Goal: Information Seeking & Learning: Learn about a topic

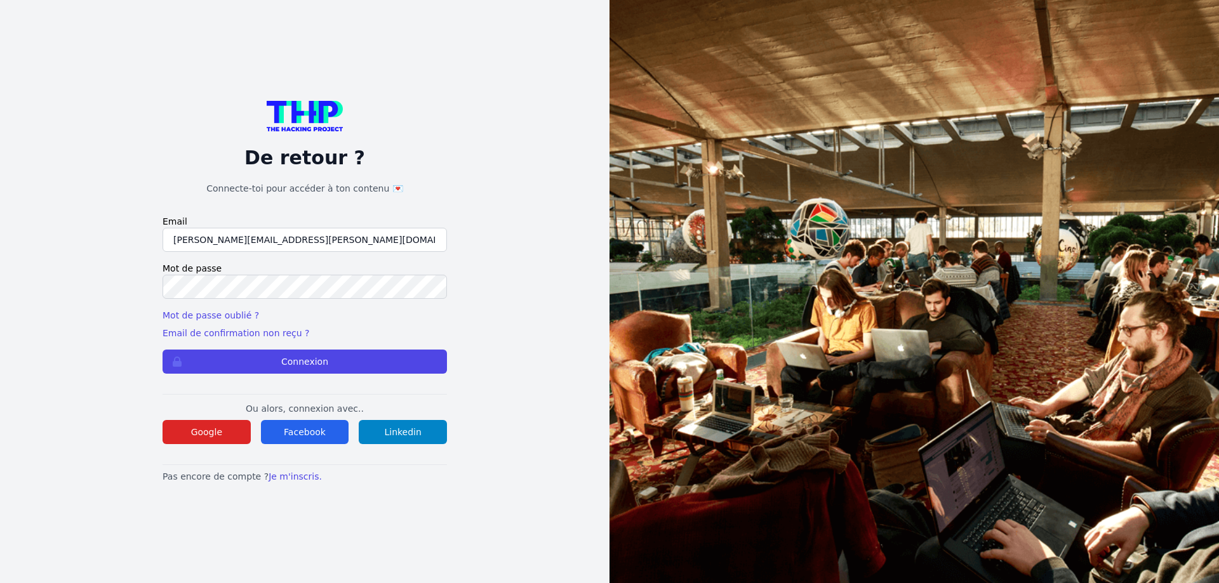
click at [163, 350] on button "Connexion" at bounding box center [305, 362] width 284 height 24
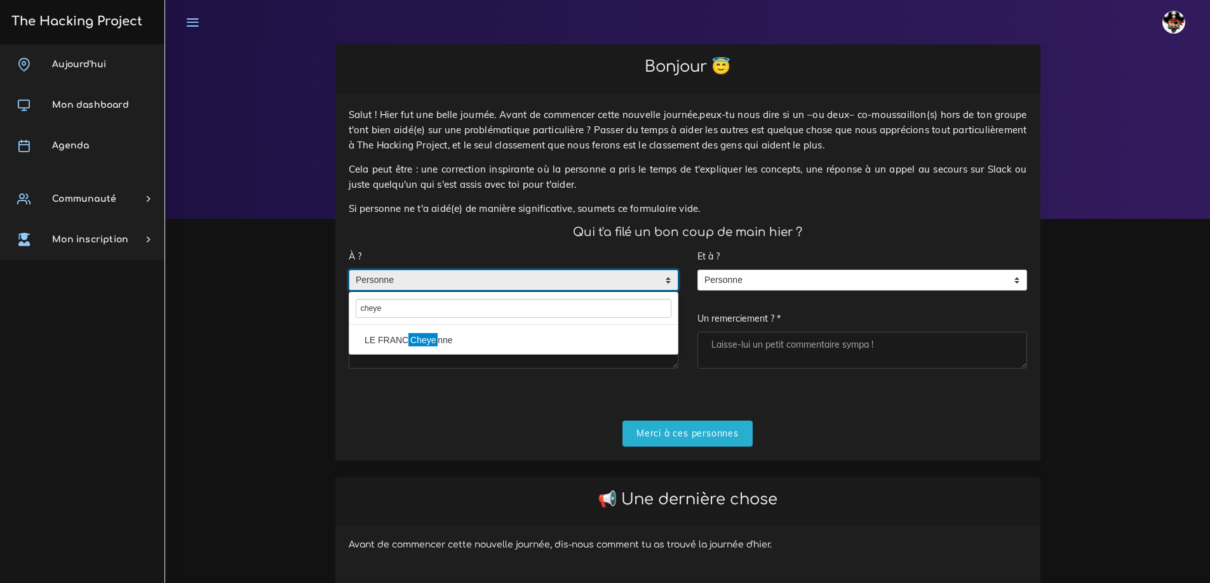
type input "cheye"
click at [431, 343] on mark "Cheye" at bounding box center [422, 340] width 29 height 14
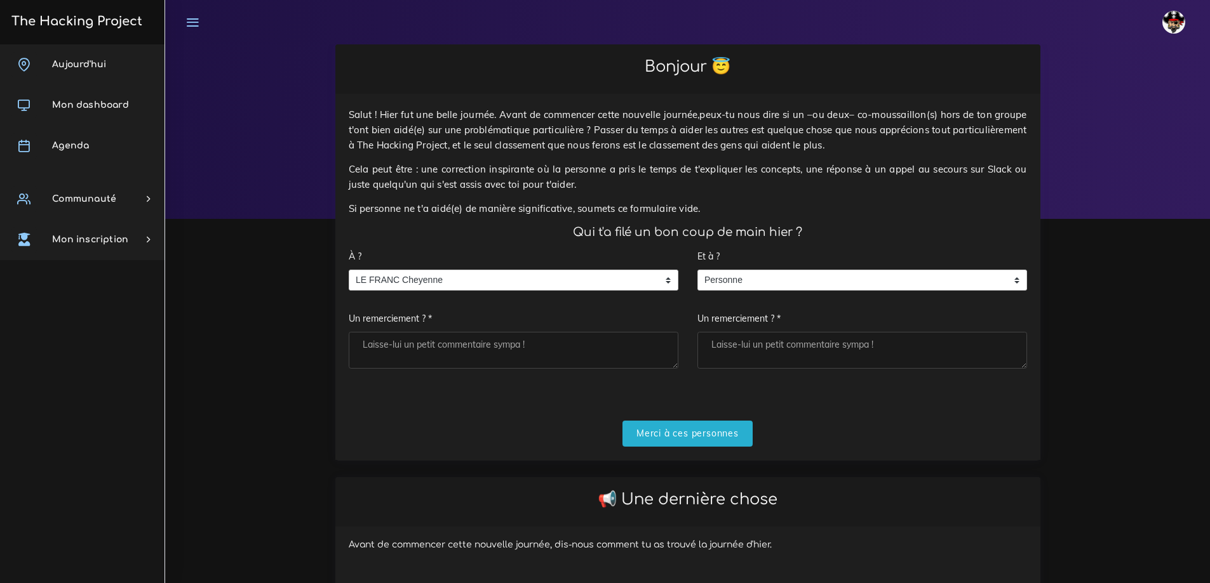
click at [413, 351] on textarea "Un remerciement ? *" at bounding box center [514, 350] width 330 height 37
type textarea "Merci"
click at [683, 436] on input "Merci à ces personnes" at bounding box center [687, 434] width 130 height 26
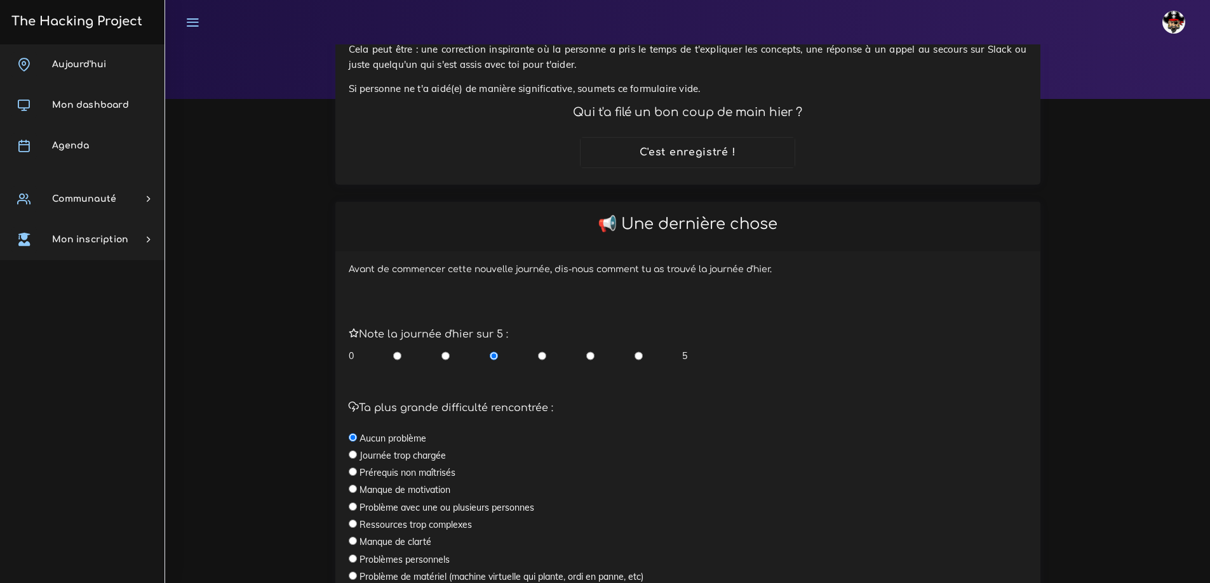
scroll to position [127, 0]
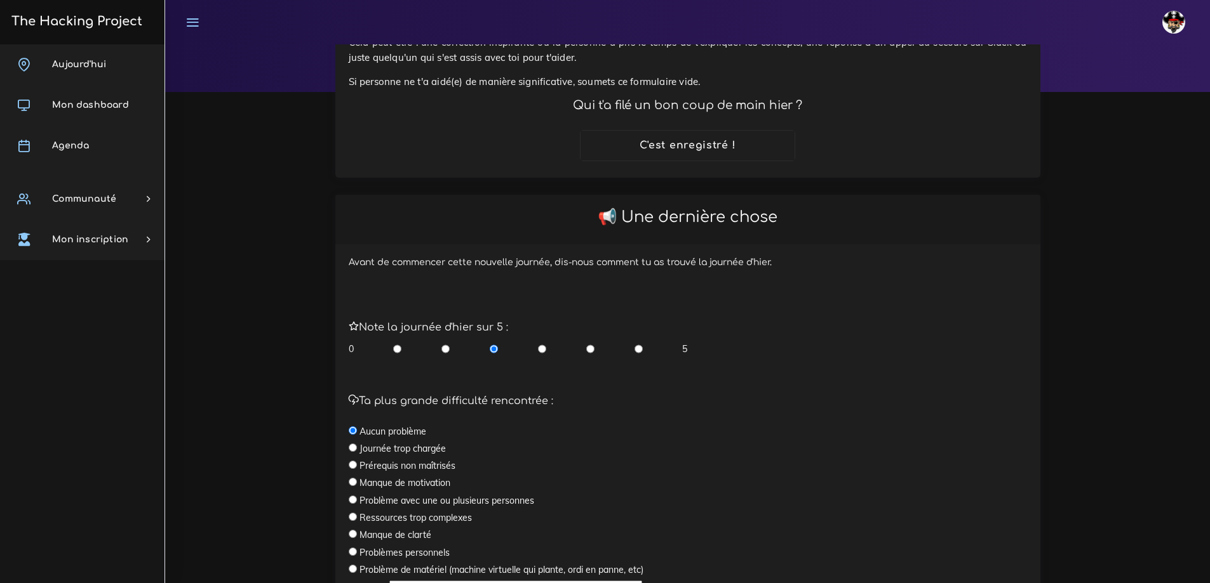
click at [636, 352] on input "radio" at bounding box center [638, 349] width 8 height 13
radio input "true"
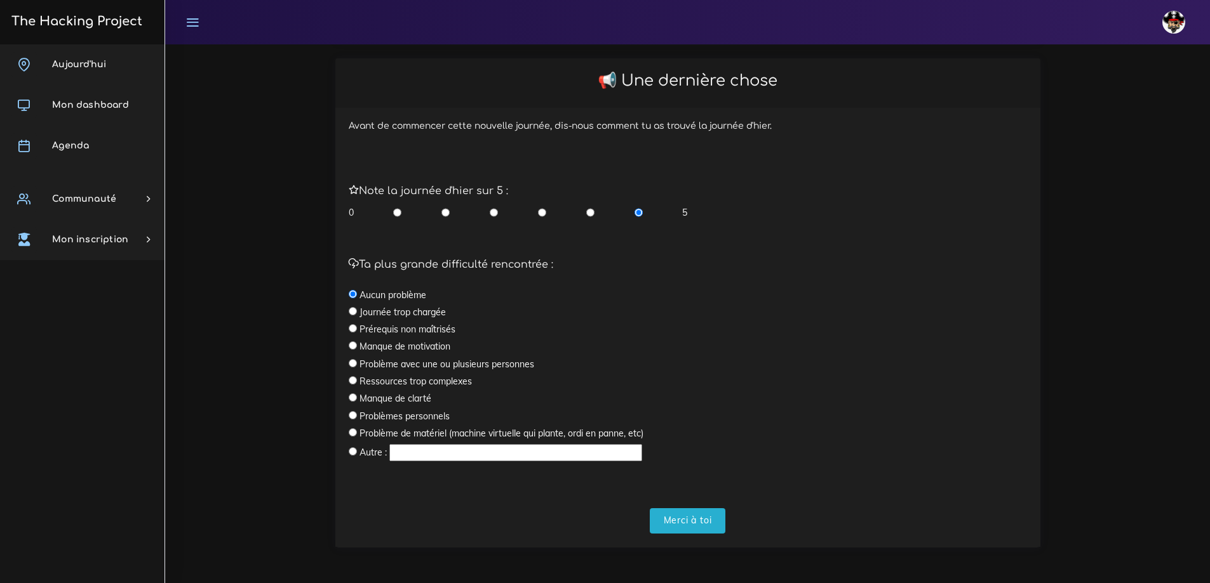
scroll to position [264, 0]
click at [694, 511] on input "Merci à toi" at bounding box center [688, 521] width 76 height 26
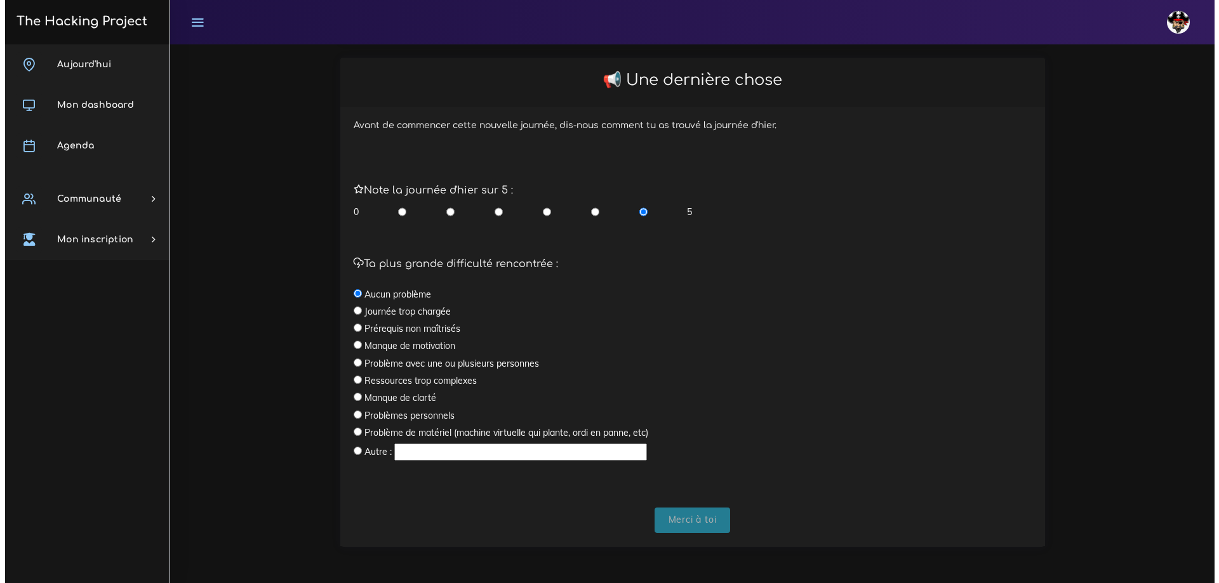
scroll to position [0, 0]
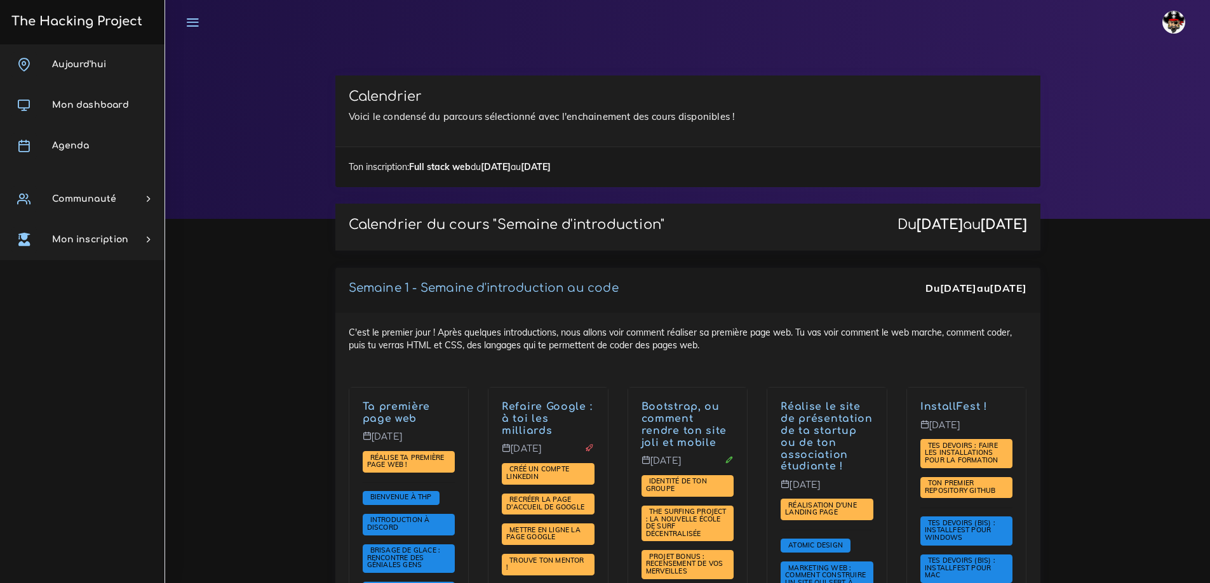
scroll to position [2189, 0]
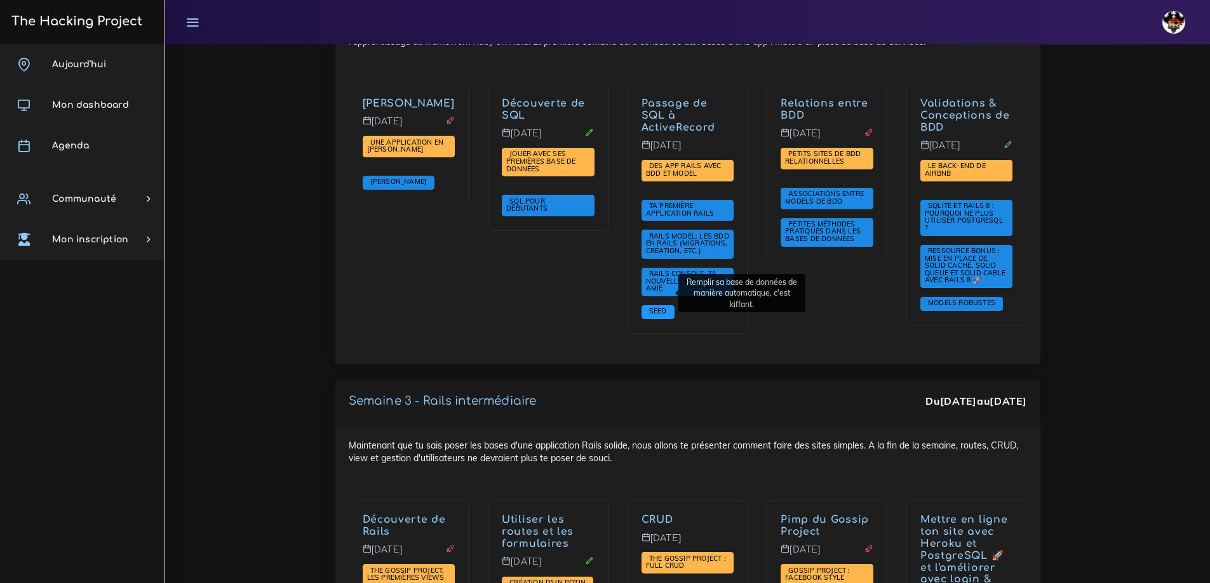
click at [671, 305] on span "Seed" at bounding box center [657, 312] width 33 height 14
click at [662, 307] on span "Seed" at bounding box center [658, 311] width 24 height 9
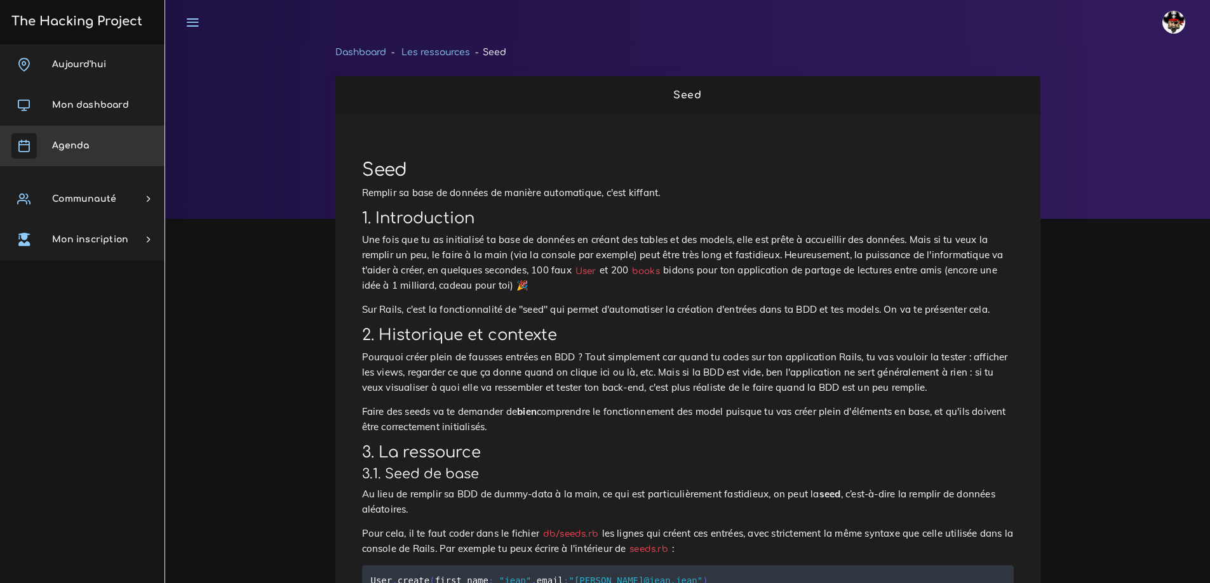
drag, startPoint x: 90, startPoint y: 143, endPoint x: 113, endPoint y: 142, distance: 23.6
click at [90, 143] on link "Agenda" at bounding box center [82, 146] width 164 height 41
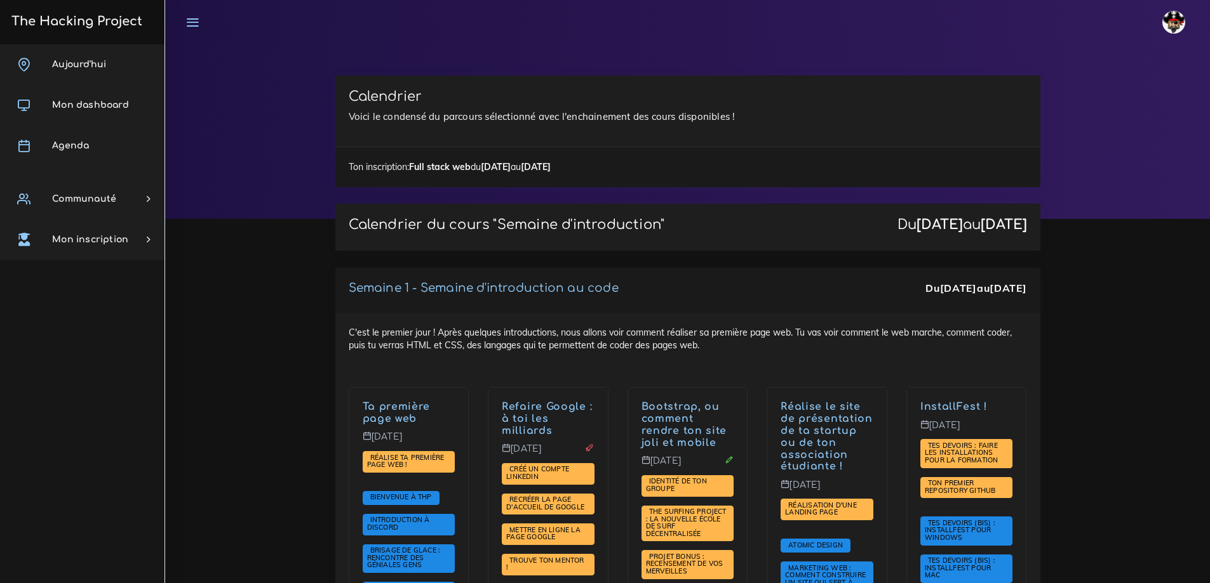
scroll to position [2789, 0]
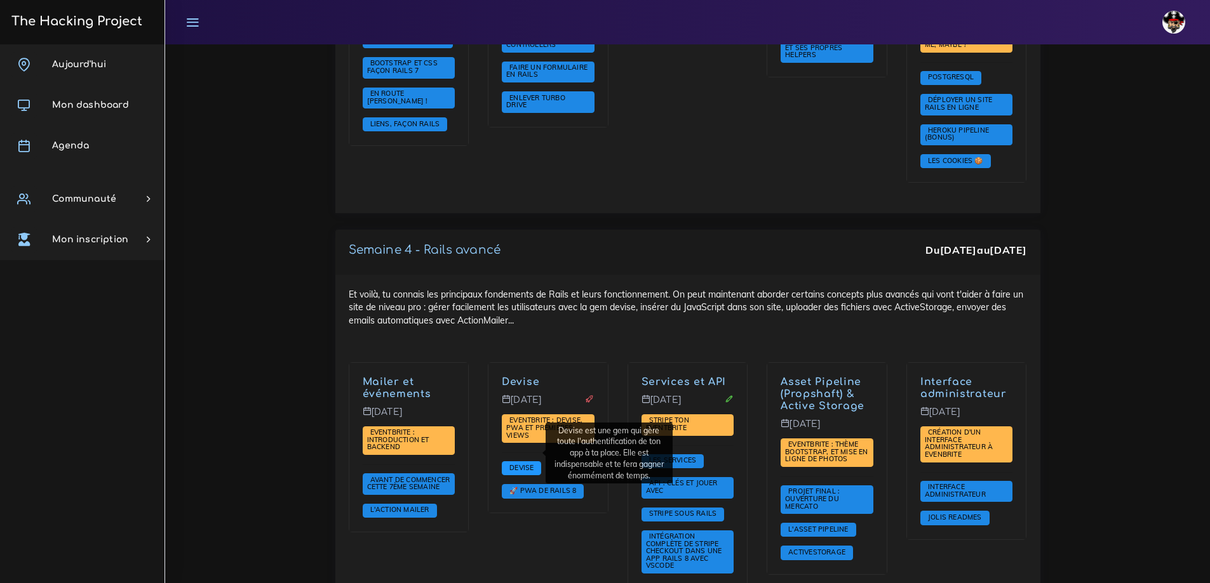
drag, startPoint x: 537, startPoint y: 452, endPoint x: 285, endPoint y: 1, distance: 516.7
click at [584, 326] on div "Et voilà, tu connais les principaux fondements de Rails et leurs fonctionnement…" at bounding box center [687, 446] width 705 height 343
click at [502, 529] on div "Devise Mardi 19 août Eventbrite : Devise, PWA et premières views Devise 🚀 PWA d…" at bounding box center [548, 484] width 140 height 243
click at [559, 335] on div "Et voilà, tu connais les principaux fondements de Rails et leurs fonctionnement…" at bounding box center [687, 446] width 705 height 343
click at [514, 486] on span "🚀 PWA de Rails 8" at bounding box center [542, 490] width 73 height 9
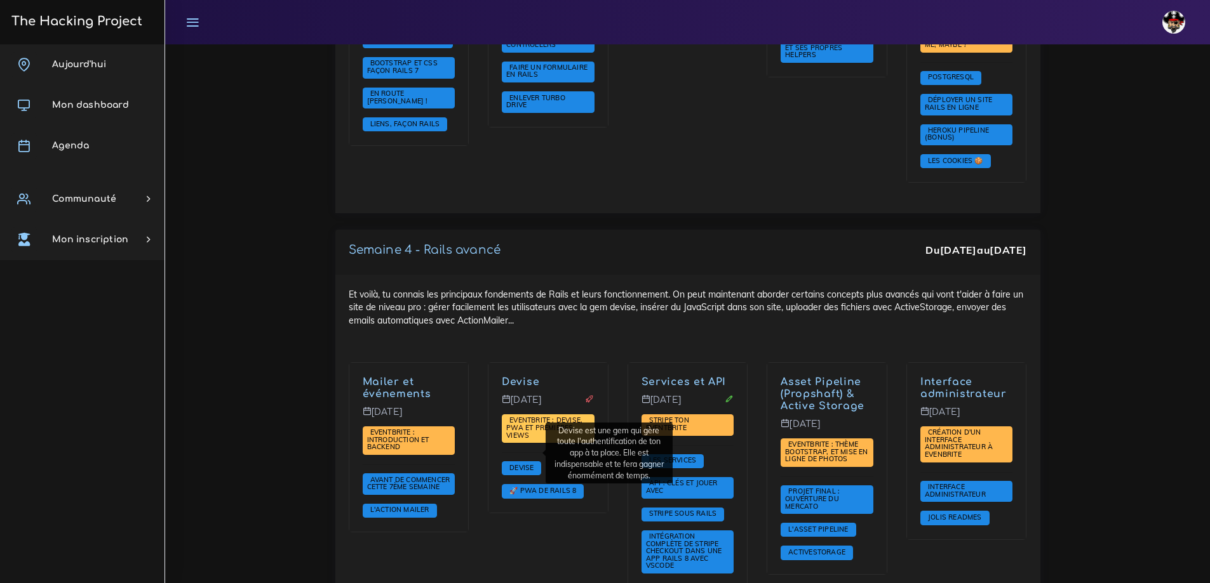
click at [526, 486] on span "🚀 PWA de Rails 8" at bounding box center [542, 490] width 73 height 9
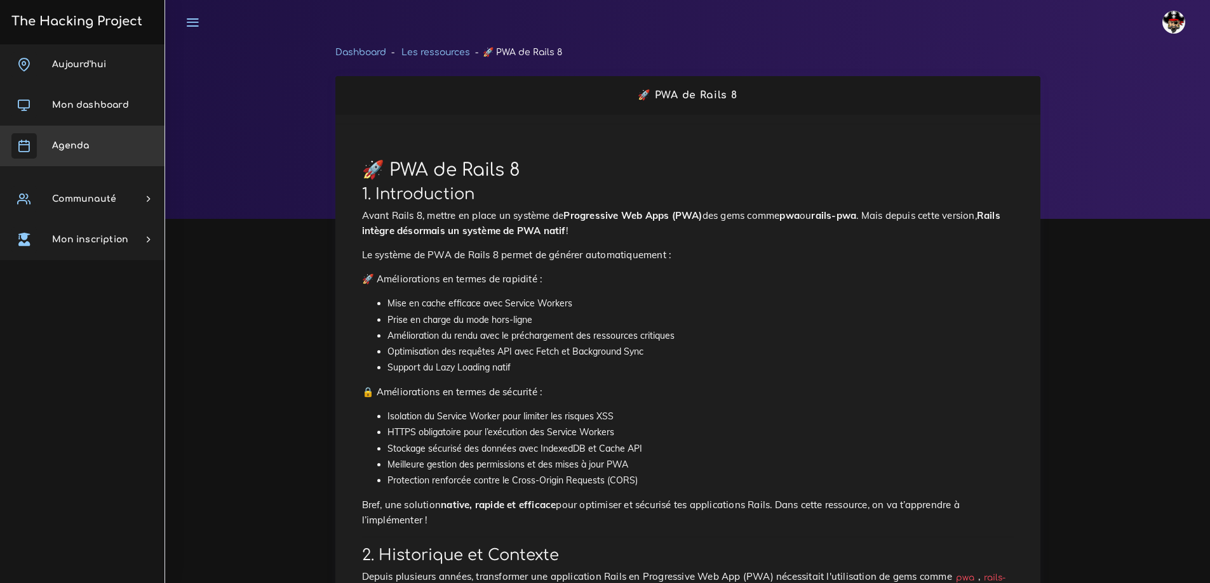
click at [62, 146] on span "Agenda" at bounding box center [70, 146] width 37 height 10
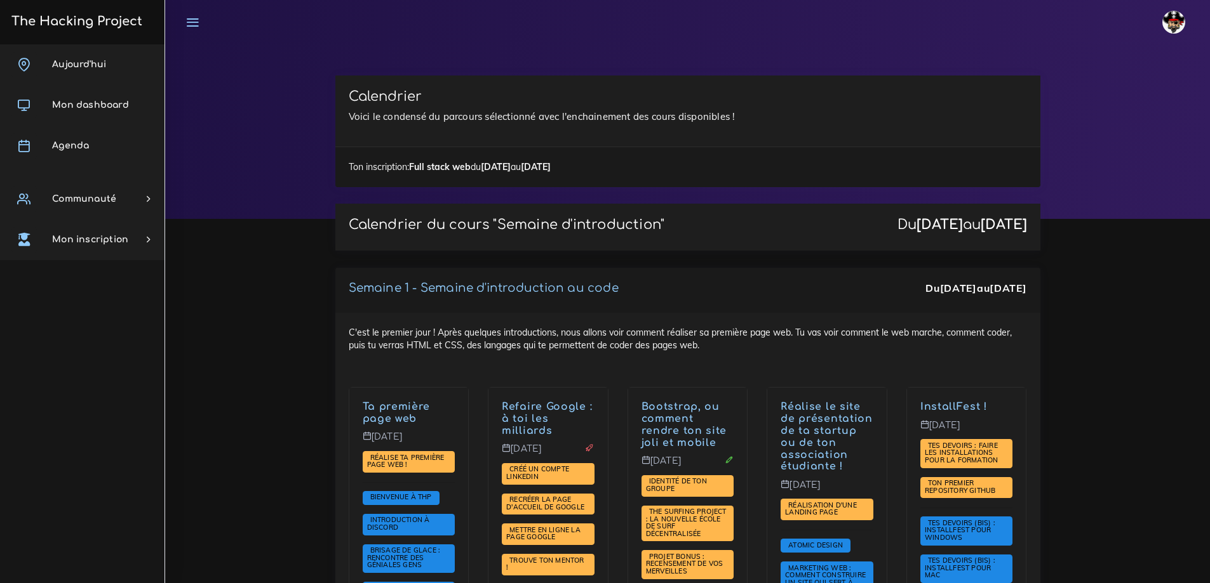
scroll to position [2803, 0]
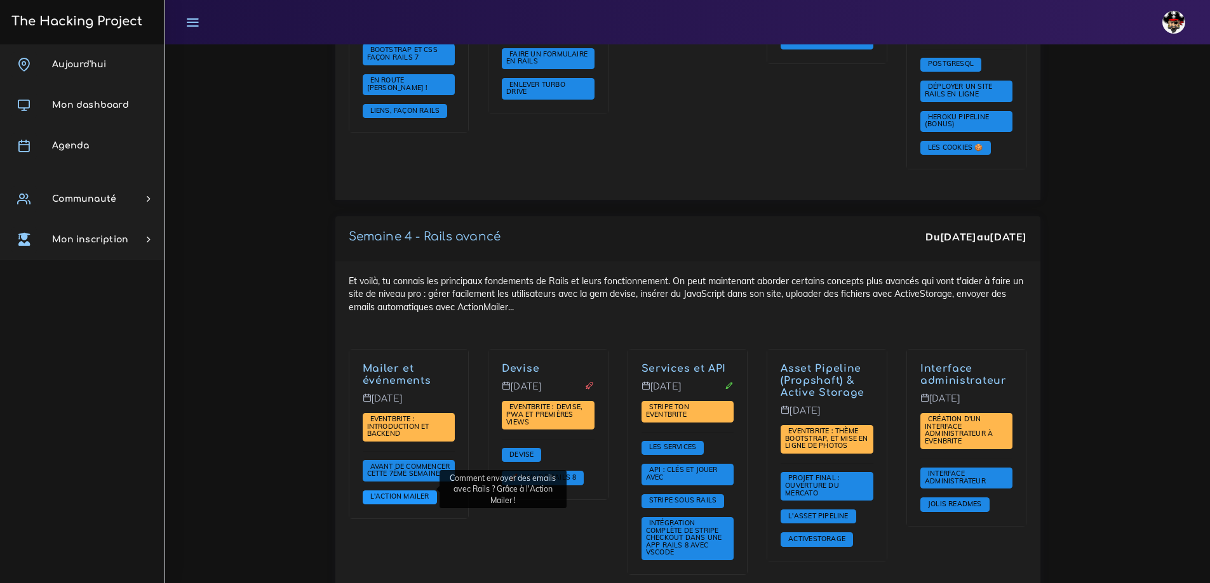
click at [390, 492] on span "L'Action Mailer" at bounding box center [399, 496] width 65 height 9
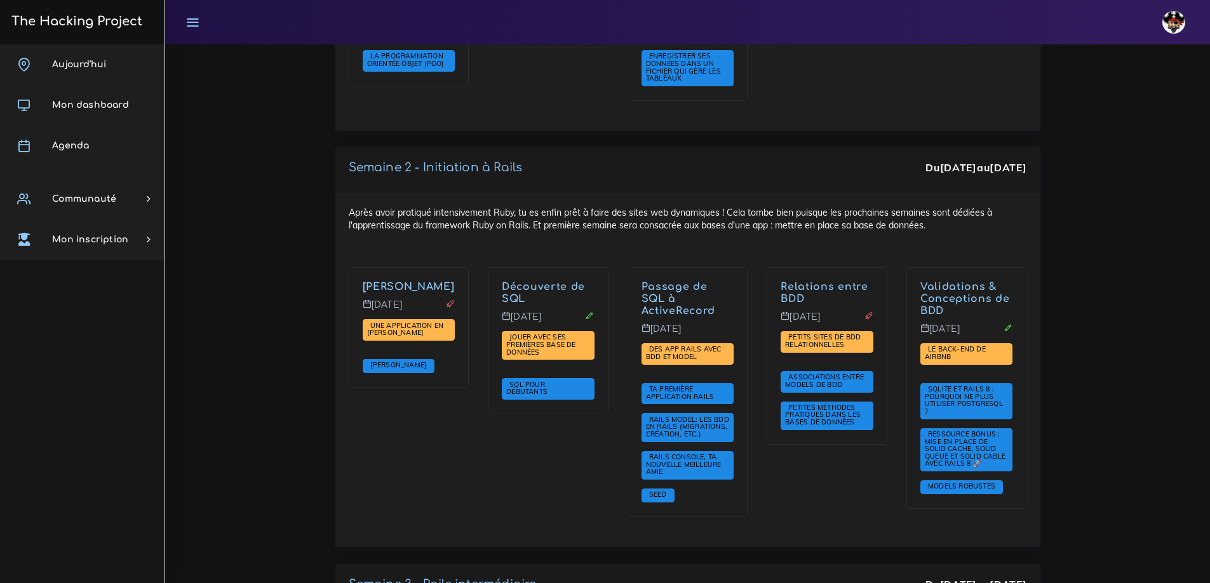
scroll to position [2789, 0]
